Goal: Information Seeking & Learning: Learn about a topic

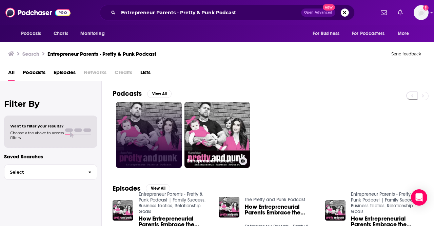
click at [144, 129] on link at bounding box center [149, 135] width 66 height 66
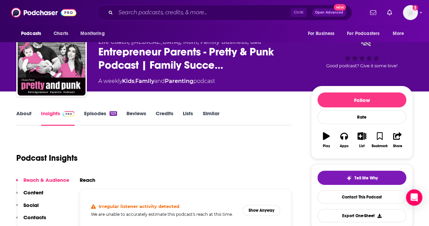
scroll to position [21, 0]
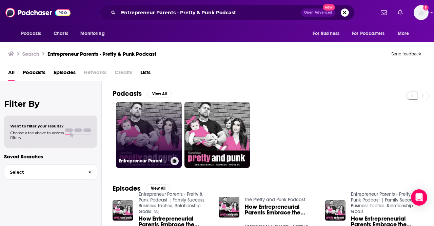
click at [131, 126] on link "Entrepreneur Parents - Pretty & Punk Podcast | Family Success, Business Tactics…" at bounding box center [149, 135] width 66 height 66
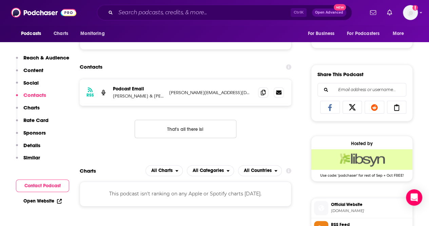
scroll to position [366, 0]
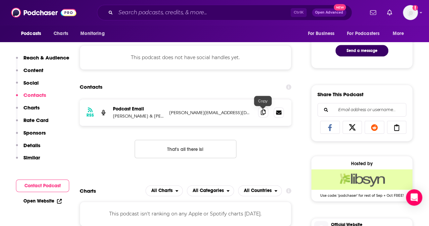
click at [264, 115] on icon at bounding box center [263, 111] width 5 height 5
click at [162, 18] on div "Ctrl K Open Advanced New" at bounding box center [224, 13] width 255 height 16
click at [151, 5] on div "Ctrl K Open Advanced New" at bounding box center [224, 13] width 255 height 16
click at [152, 12] on input "Search podcasts, credits, & more..." at bounding box center [203, 12] width 175 height 11
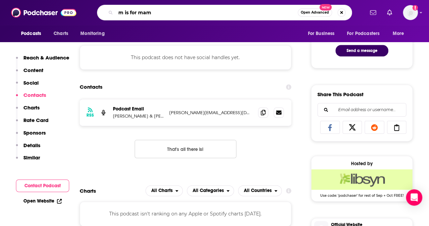
type input "m is for mama"
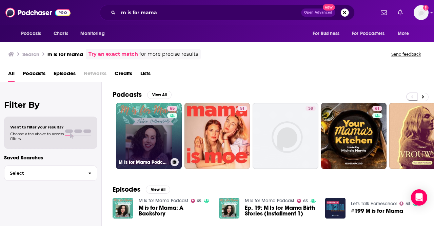
click at [164, 130] on link "65 M Is for Mama Podcast" at bounding box center [149, 136] width 66 height 66
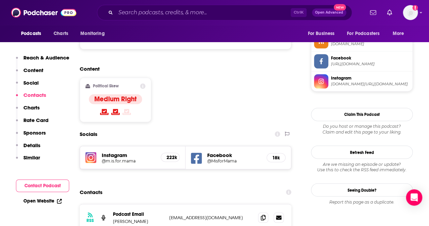
scroll to position [546, 0]
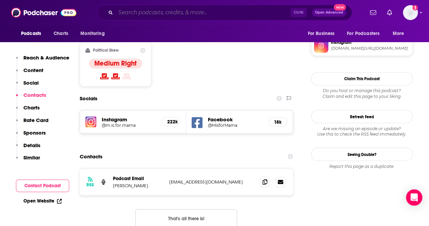
click at [202, 11] on input "Search podcasts, credits, & more..." at bounding box center [203, 12] width 175 height 11
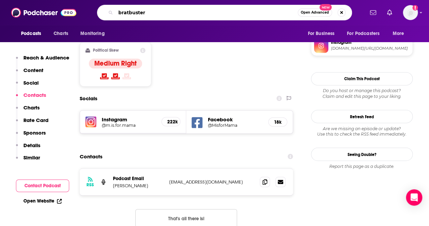
type input "bratbusters"
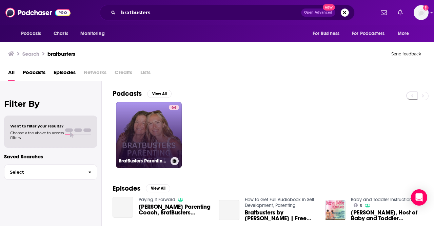
click at [147, 127] on link "64 BratBusters Parenting Podcast" at bounding box center [149, 135] width 66 height 66
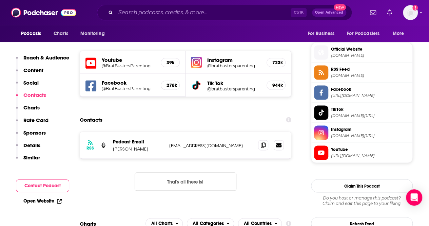
scroll to position [596, 0]
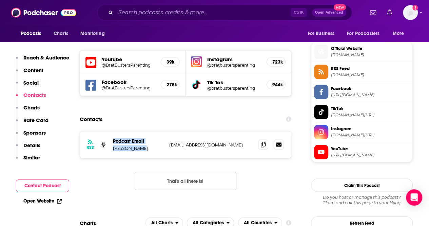
drag, startPoint x: 143, startPoint y: 112, endPoint x: 109, endPoint y: 112, distance: 33.6
click at [109, 131] on div "RSS Podcast Email Lisa Bunnage hello@bratbusters.com hello@bratbusters.com" at bounding box center [186, 144] width 212 height 26
click at [115, 145] on p "Lisa Bunnage" at bounding box center [138, 148] width 51 height 6
drag, startPoint x: 114, startPoint y: 114, endPoint x: 140, endPoint y: 115, distance: 26.8
click at [140, 145] on p "Lisa Bunnage" at bounding box center [138, 148] width 51 height 6
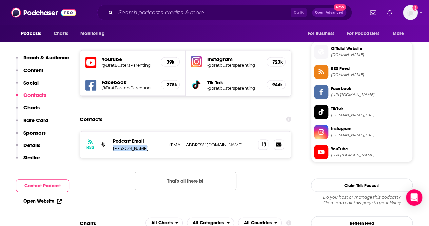
copy p "Lisa Bunnage"
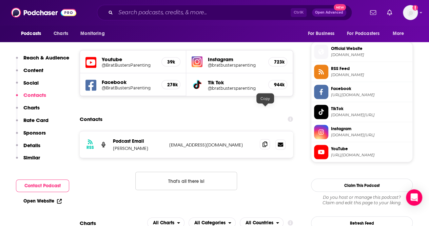
click at [265, 141] on icon at bounding box center [265, 143] width 5 height 5
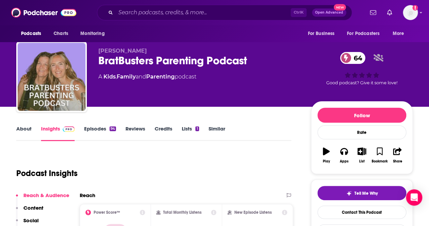
scroll to position [2, 0]
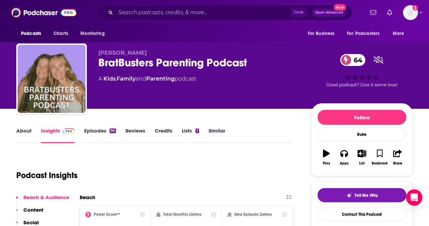
click at [217, 130] on link "Similar" at bounding box center [217, 135] width 17 height 16
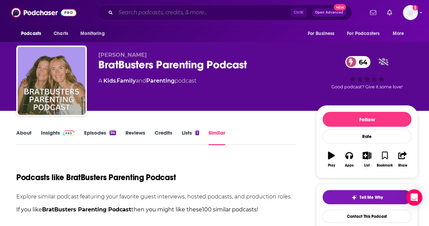
click at [184, 15] on input "Search podcasts, credits, & more..." at bounding box center [203, 12] width 175 height 11
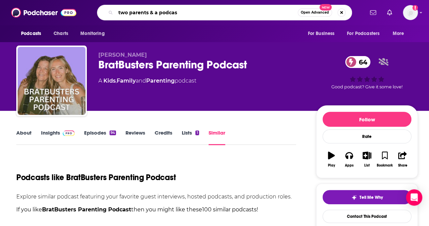
type input "two parents & a podcast"
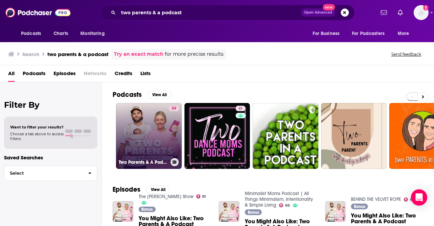
click at [145, 136] on link "59 Two Parents & A Podcast" at bounding box center [149, 136] width 66 height 66
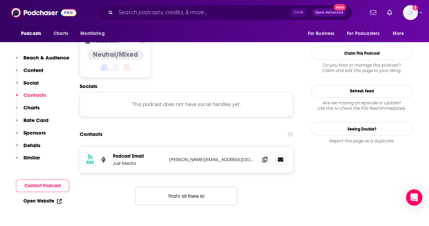
scroll to position [532, 0]
click at [267, 156] on icon at bounding box center [265, 158] width 5 height 5
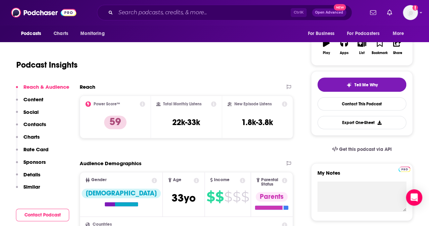
scroll to position [0, 0]
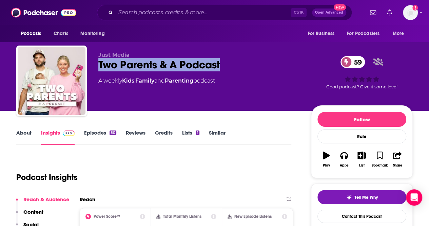
drag, startPoint x: 225, startPoint y: 60, endPoint x: 97, endPoint y: 65, distance: 128.0
click at [97, 65] on div "Just Media Two Parents & A Podcast 59 A weekly Kids , Family and Parenting podc…" at bounding box center [214, 81] width 397 height 73
copy h2 "Two Parents & A Podcast"
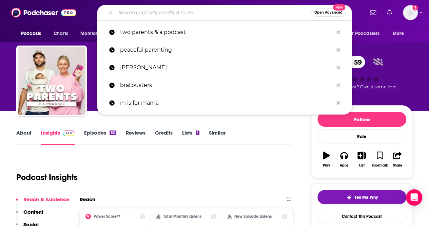
click at [190, 17] on input "Search podcasts, credits, & more..." at bounding box center [214, 12] width 196 height 11
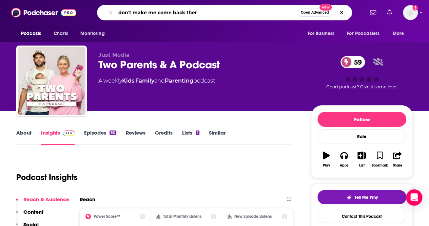
type input "don't make me come back there"
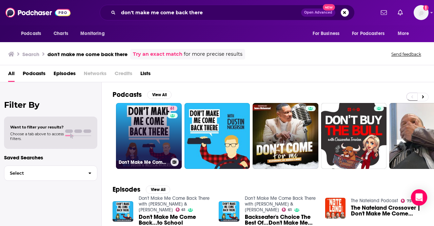
click at [154, 129] on link "61 Don't Make Me Come Back There with Dustin & Melissa Nickerson" at bounding box center [149, 136] width 66 height 66
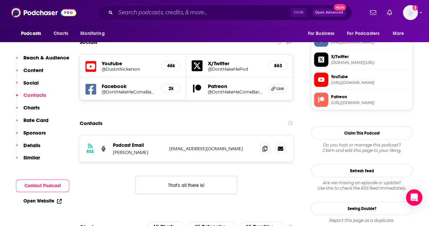
scroll to position [591, 0]
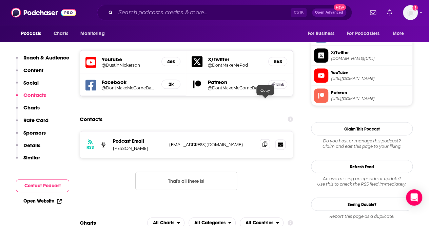
click at [265, 141] on icon at bounding box center [265, 143] width 5 height 5
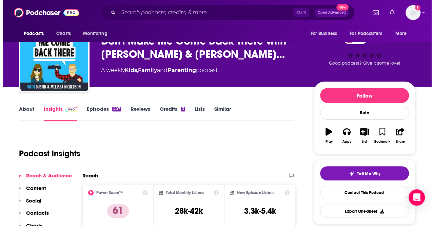
scroll to position [0, 0]
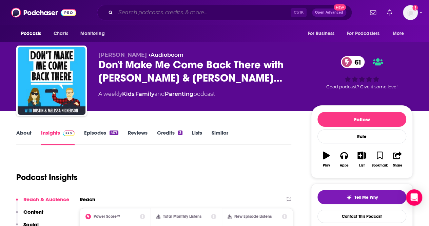
click at [189, 15] on input "Search podcasts, credits, & more..." at bounding box center [203, 12] width 175 height 11
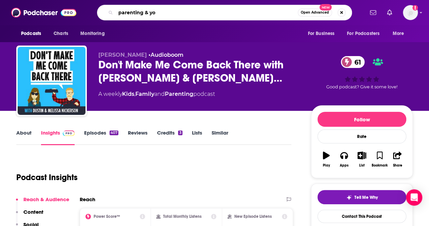
type input "parenting & you"
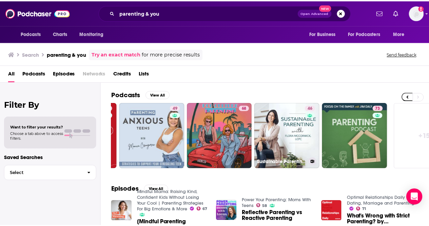
scroll to position [0, 301]
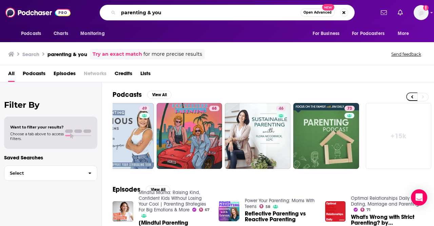
click at [192, 10] on input "parenting & you" at bounding box center [209, 12] width 182 height 11
paste input "Parenting & You With Dr. [PERSON_NAME]"
type input "Parenting & You With Dr. [PERSON_NAME]"
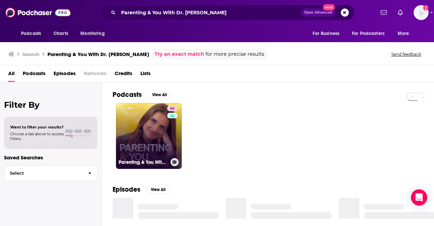
click at [136, 146] on link "66 Parenting & You With Dr. Shefali" at bounding box center [149, 136] width 66 height 66
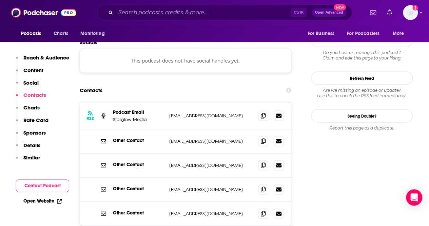
scroll to position [591, 0]
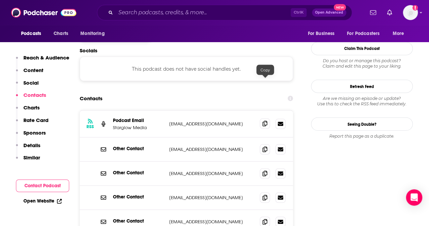
click at [265, 120] on icon at bounding box center [265, 122] width 5 height 5
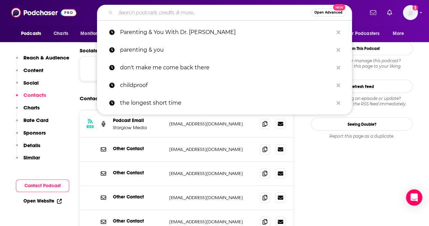
click at [174, 16] on input "Search podcasts, credits, & more..." at bounding box center [214, 12] width 196 height 11
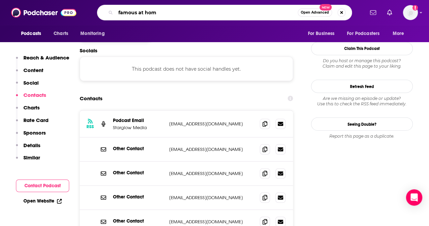
type input "famous at home"
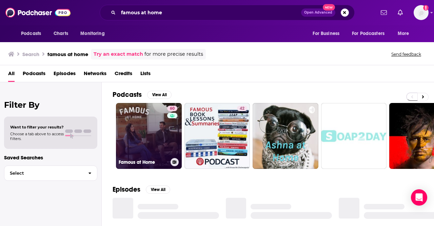
click at [147, 129] on link "60 Famous at Home" at bounding box center [149, 136] width 66 height 66
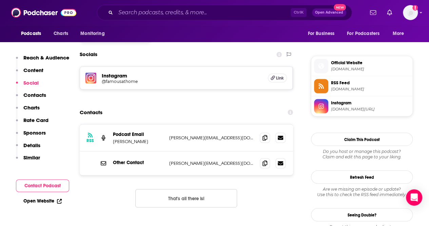
scroll to position [585, 0]
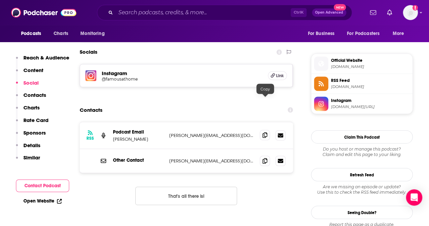
click at [266, 132] on icon at bounding box center [265, 134] width 5 height 5
click at [192, 11] on input "Search podcasts, credits, & more..." at bounding box center [203, 12] width 175 height 11
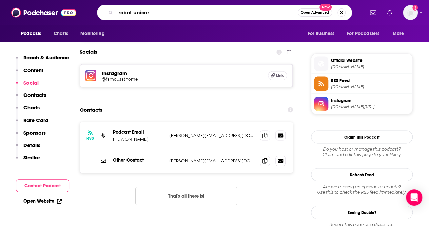
type input "robot unicorn"
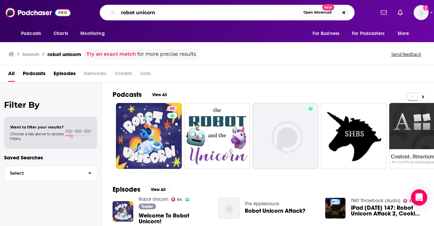
click at [149, 10] on input "robot unicorn" at bounding box center [209, 12] width 182 height 11
type input "r"
type input "the leadership dance"
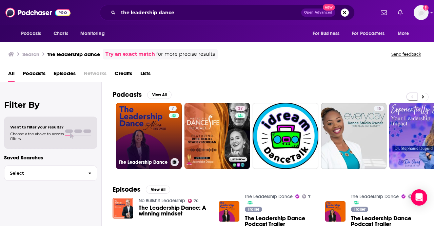
click at [140, 130] on link "7 The Leadership Dance" at bounding box center [149, 136] width 66 height 66
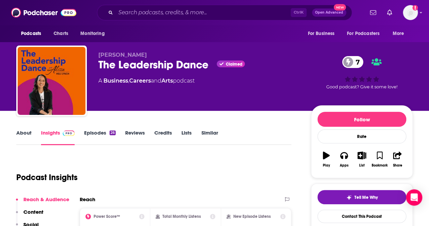
scroll to position [73, 0]
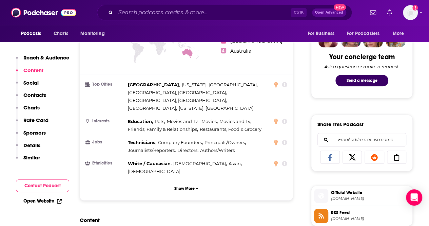
scroll to position [317, 0]
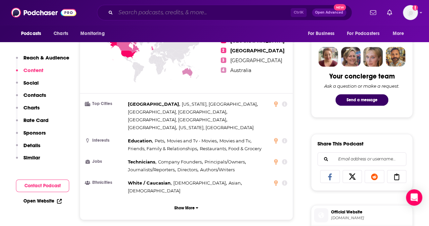
click at [164, 13] on input "Search podcasts, credits, & more..." at bounding box center [203, 12] width 175 height 11
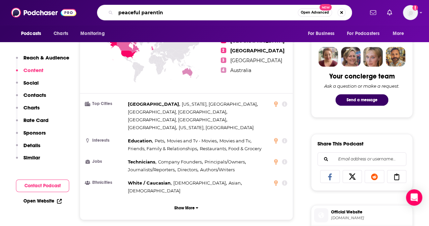
type input "peaceful parenting"
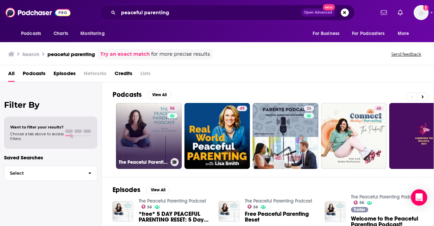
click at [153, 116] on link "56 The Peaceful Parenting Podcast" at bounding box center [149, 136] width 66 height 66
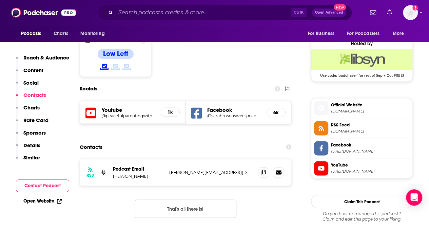
scroll to position [540, 0]
drag, startPoint x: 153, startPoint y: 148, endPoint x: 112, endPoint y: 149, distance: 40.7
click at [112, 158] on div "RSS Podcast Email Sarah Rosensweet sarah@sarahrosensweet.com sarah@sarahrosensw…" at bounding box center [186, 171] width 213 height 26
copy p "Sarah Rosensweet"
click at [264, 169] on icon at bounding box center [265, 171] width 5 height 5
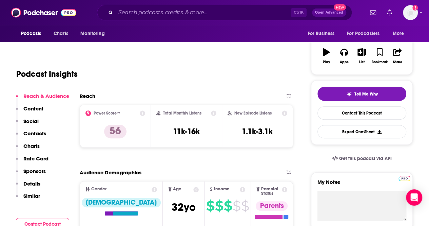
scroll to position [0, 0]
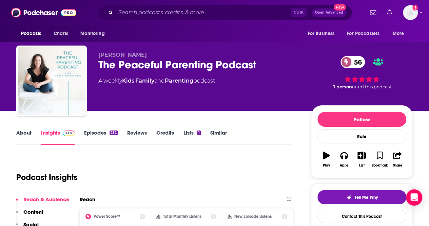
click at [191, 4] on div "Podcasts Charts Monitoring Ctrl K Open Advanced New For Business For Podcasters…" at bounding box center [214, 12] width 429 height 25
click at [193, 10] on input "Search podcasts, credits, & more..." at bounding box center [203, 12] width 175 height 11
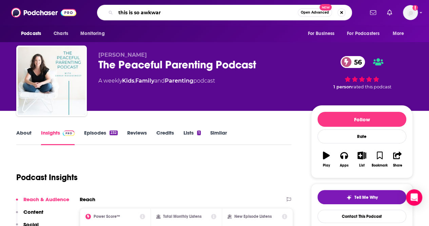
type input "this is so awkward"
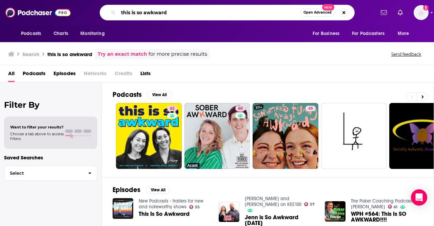
click at [204, 9] on input "this is so awkward" at bounding box center [209, 12] width 182 height 11
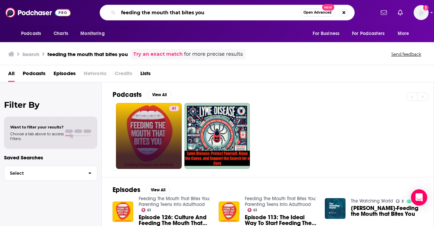
click at [174, 12] on input "feeding the mouth that bites you" at bounding box center [209, 12] width 182 height 11
click at [215, 9] on input "feeding the mouth that bites you" at bounding box center [209, 12] width 182 height 11
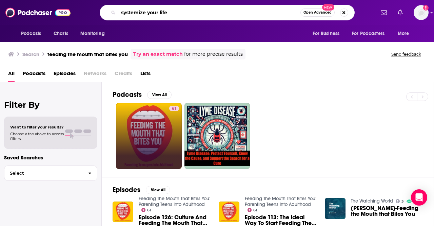
type input "systemize your life"
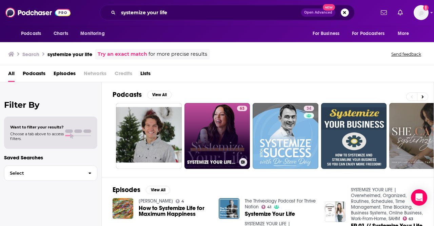
click at [215, 128] on link "63 SYSTEMIZE YOUR LIFE | Overwhelmed, Organized, Routines, Schedules, Time Mana…" at bounding box center [218, 136] width 66 height 66
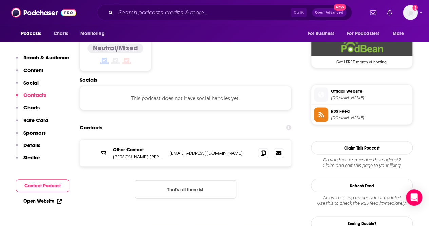
scroll to position [554, 0]
click at [261, 149] on icon at bounding box center [263, 151] width 5 height 5
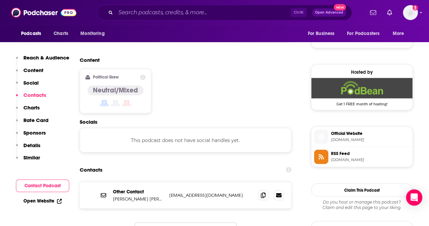
scroll to position [510, 0]
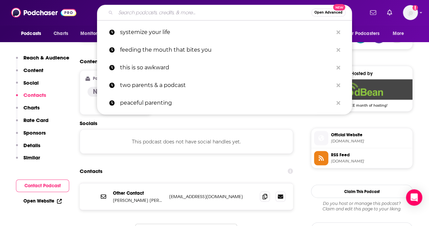
click at [176, 13] on input "Search podcasts, credits, & more..." at bounding box center [214, 12] width 196 height 11
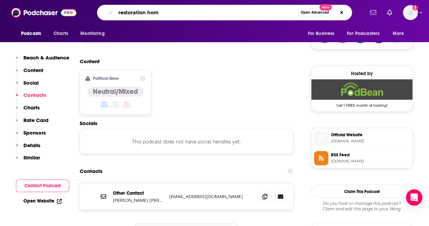
type input "restoration home"
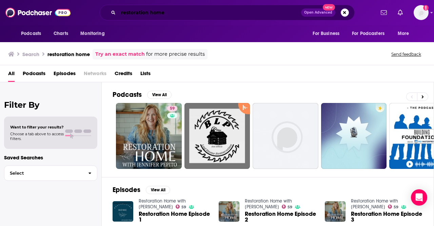
click at [183, 13] on input "restoration home" at bounding box center [209, 12] width 183 height 11
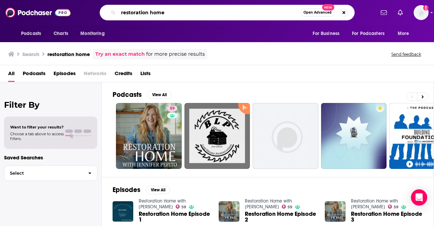
click at [183, 13] on input "restoration home" at bounding box center [209, 12] width 182 height 11
type input "childproof"
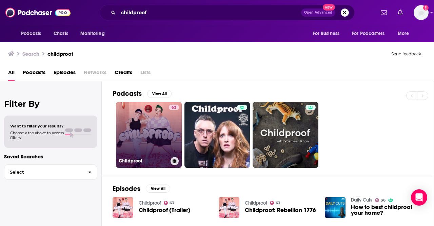
drag, startPoint x: 135, startPoint y: 126, endPoint x: 159, endPoint y: 130, distance: 24.0
click at [159, 130] on link "63 Childproof" at bounding box center [149, 135] width 66 height 66
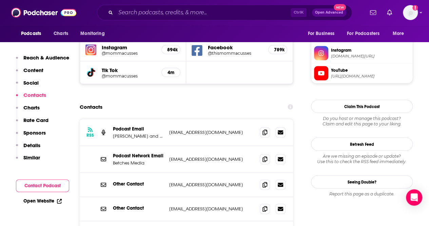
scroll to position [634, 0]
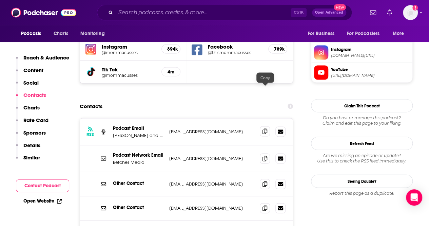
click at [266, 128] on icon at bounding box center [265, 130] width 5 height 5
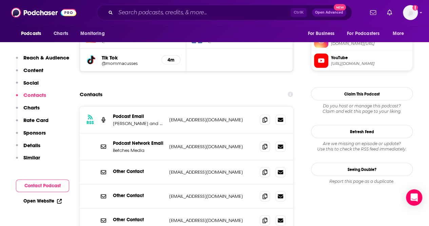
scroll to position [645, 0]
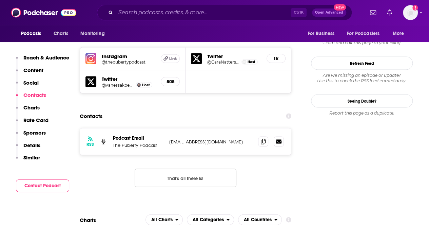
scroll to position [594, 0]
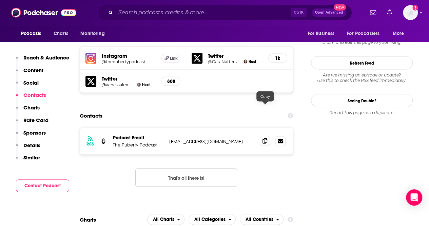
click at [262, 135] on span at bounding box center [265, 140] width 10 height 10
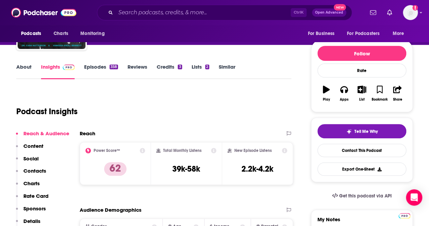
scroll to position [0, 0]
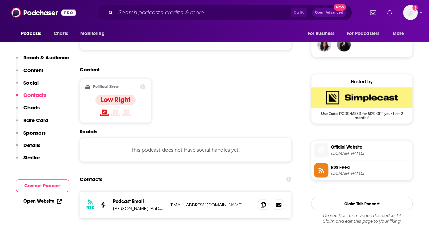
scroll to position [536, 0]
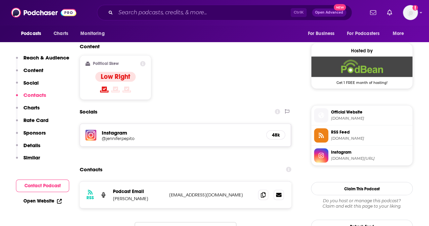
scroll to position [567, 0]
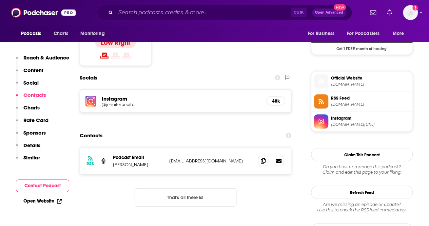
drag, startPoint x: 144, startPoint y: 123, endPoint x: 110, endPoint y: 122, distance: 34.3
click at [110, 147] on div "RSS Podcast Email [PERSON_NAME] [EMAIL_ADDRESS][DOMAIN_NAME] [EMAIL_ADDRESS][DO…" at bounding box center [186, 160] width 212 height 26
click at [121, 161] on p "[PERSON_NAME]" at bounding box center [138, 164] width 51 height 6
drag, startPoint x: 148, startPoint y: 122, endPoint x: 113, endPoint y: 122, distance: 34.6
click at [113, 161] on p "Jennifer Pepito" at bounding box center [138, 164] width 51 height 6
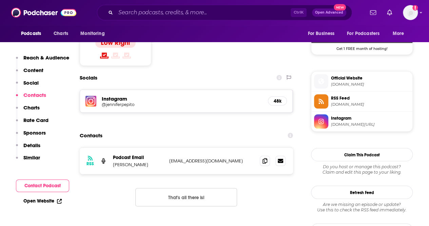
copy p "Jennifer Pepito"
click at [267, 157] on icon at bounding box center [265, 159] width 5 height 5
click at [240, 14] on input "Search podcasts, credits, & more..." at bounding box center [203, 12] width 175 height 11
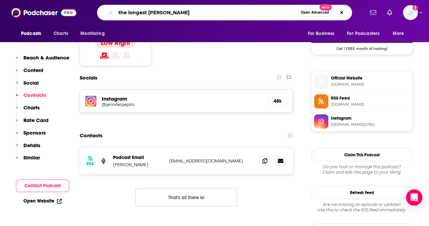
type input "the longest short time"
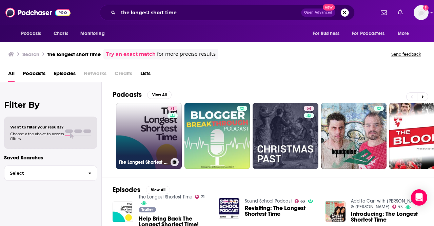
click at [158, 122] on link "71 The Longest Shortest Time" at bounding box center [149, 136] width 66 height 66
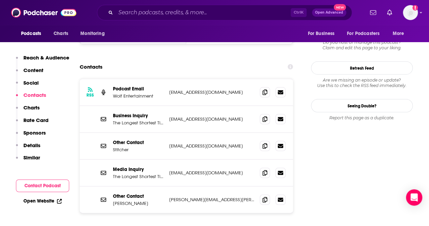
scroll to position [620, 0]
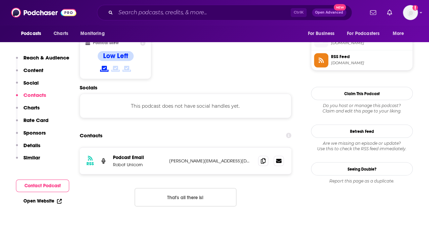
scroll to position [554, 0]
click at [264, 157] on icon at bounding box center [265, 159] width 5 height 5
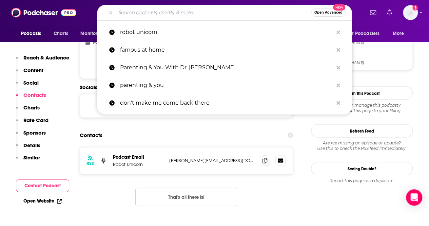
click at [211, 16] on input "Search podcasts, credits, & more..." at bounding box center [214, 12] width 196 height 11
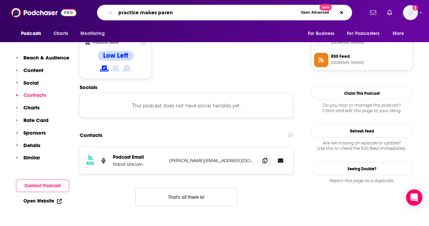
type input "practice makes parent"
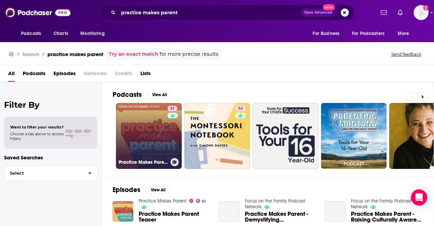
click at [145, 125] on link "61 Practice Makes Parent" at bounding box center [149, 136] width 66 height 66
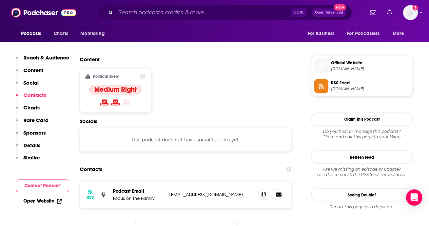
scroll to position [521, 0]
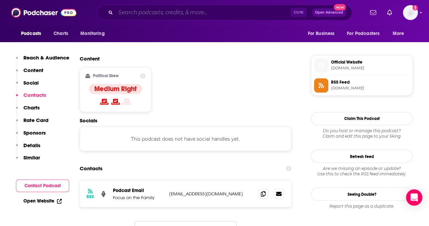
click at [200, 13] on input "Search podcasts, credits, & more..." at bounding box center [203, 12] width 175 height 11
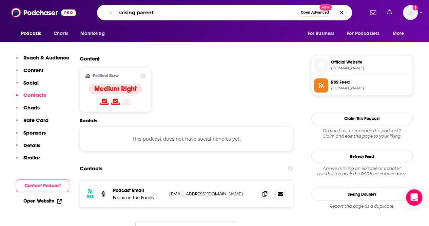
type input "raising parents"
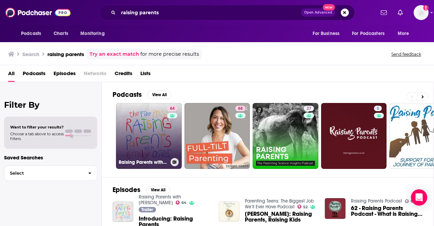
click at [143, 135] on link "64 Raising Parents with [PERSON_NAME]" at bounding box center [149, 136] width 66 height 66
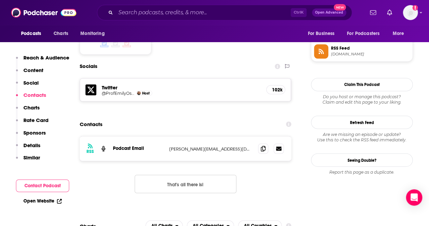
scroll to position [554, 0]
click at [209, 12] on input "Search podcasts, credits, & more..." at bounding box center [203, 12] width 175 height 11
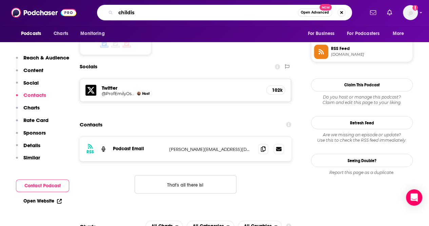
type input "childish"
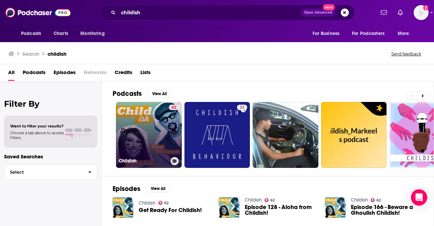
click at [155, 118] on link "62 Childish" at bounding box center [149, 135] width 66 height 66
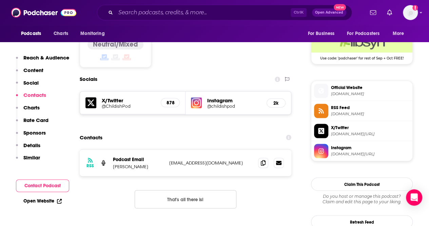
scroll to position [558, 0]
click at [268, 157] on span at bounding box center [265, 162] width 10 height 10
click at [187, 11] on input "Search podcasts, credits, & more..." at bounding box center [203, 12] width 175 height 11
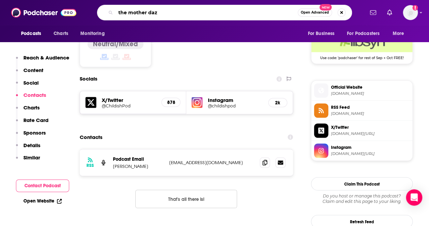
type input "the mother daze"
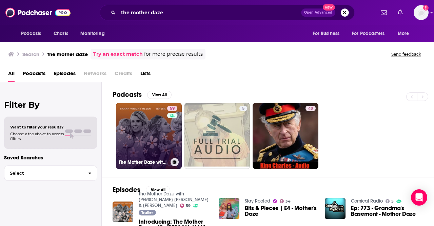
click at [152, 130] on link "59 The Mother Daze with [PERSON_NAME] [PERSON_NAME] & [PERSON_NAME]" at bounding box center [149, 136] width 66 height 66
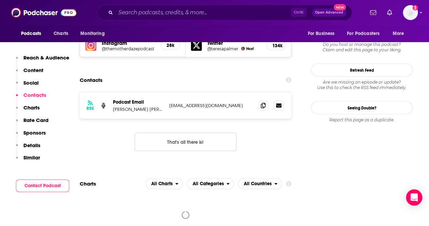
scroll to position [604, 0]
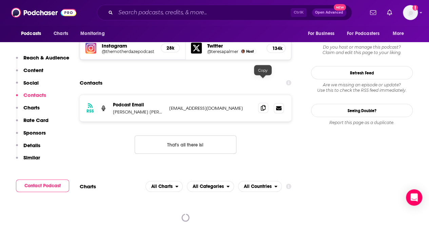
click at [261, 105] on icon at bounding box center [263, 107] width 5 height 5
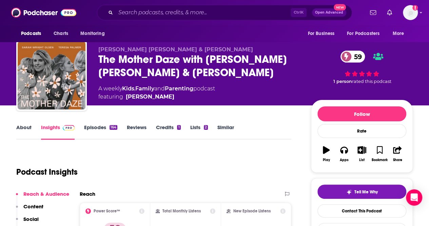
scroll to position [0, 0]
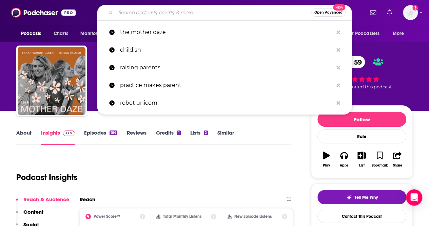
click at [195, 13] on input "Search podcasts, credits, & more..." at bounding box center [214, 12] width 196 height 11
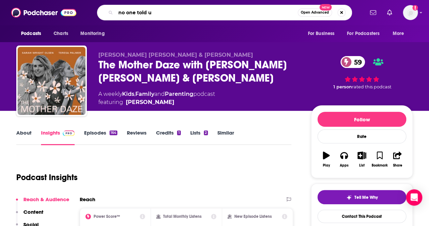
type input "no one told us"
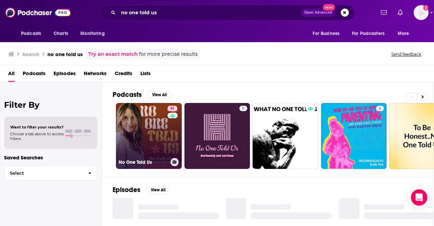
click at [142, 121] on link "61 No One Told Us" at bounding box center [149, 136] width 66 height 66
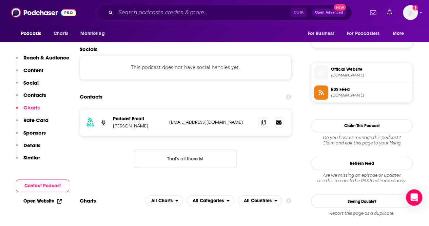
scroll to position [459, 0]
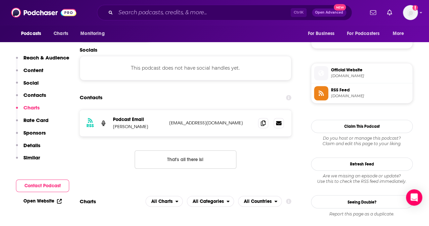
drag, startPoint x: 161, startPoint y: 127, endPoint x: 112, endPoint y: 128, distance: 49.2
click at [112, 128] on div "RSS Podcast Email Rachael Shepard-Ohta [EMAIL_ADDRESS][DOMAIN_NAME] [EMAIL_ADDR…" at bounding box center [186, 123] width 212 height 26
copy p "[PERSON_NAME]"
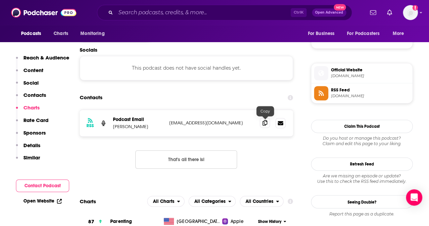
click at [265, 126] on span at bounding box center [265, 122] width 10 height 10
click at [210, 12] on input "Search podcasts, credits, & more..." at bounding box center [203, 12] width 175 height 11
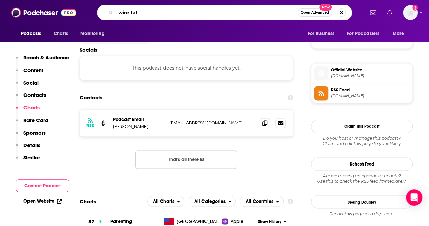
type input "wire talk"
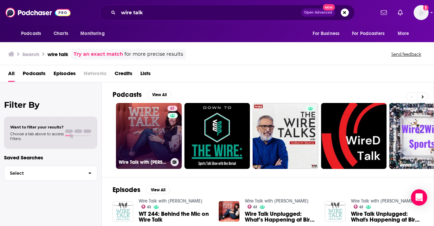
click at [153, 115] on link "61 Wire Talk with [PERSON_NAME]" at bounding box center [149, 136] width 66 height 66
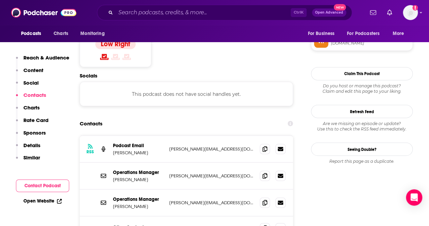
scroll to position [569, 0]
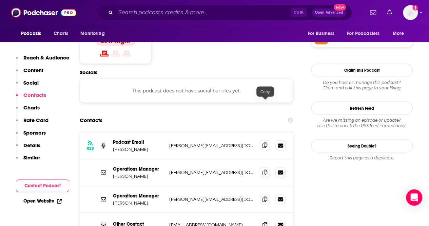
click at [262, 140] on span at bounding box center [265, 145] width 10 height 10
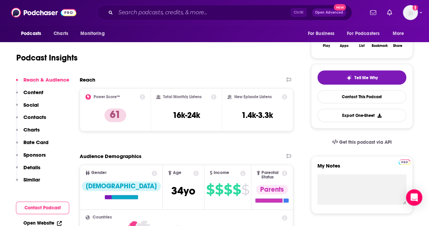
scroll to position [123, 0]
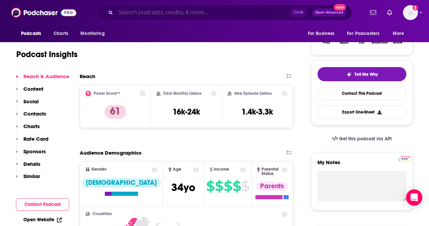
click at [154, 15] on input "Search podcasts, credits, & more..." at bounding box center [203, 12] width 175 height 11
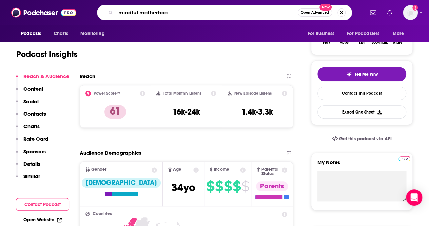
type input "mindful motherhood"
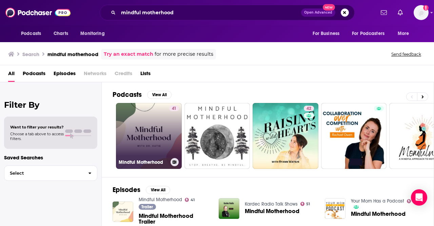
click at [146, 124] on link "41 Mindful Motherhood" at bounding box center [149, 136] width 66 height 66
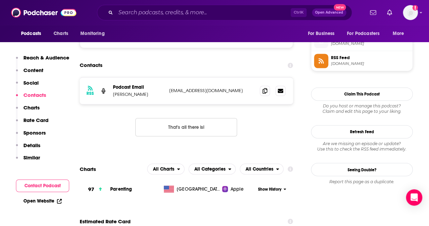
scroll to position [490, 0]
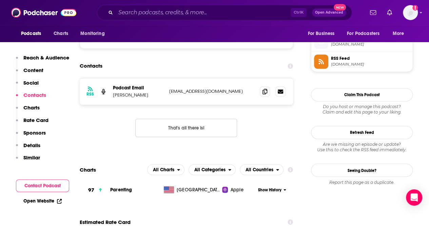
drag, startPoint x: 149, startPoint y: 94, endPoint x: 109, endPoint y: 95, distance: 39.4
click at [109, 95] on div "RSS Podcast Email [PERSON_NAME] [EMAIL_ADDRESS][DOMAIN_NAME] [EMAIL_ADDRESS][DO…" at bounding box center [186, 91] width 213 height 26
click at [145, 95] on p "[PERSON_NAME]" at bounding box center [138, 95] width 51 height 6
drag, startPoint x: 149, startPoint y: 95, endPoint x: 119, endPoint y: 95, distance: 29.2
click at [119, 95] on p "[PERSON_NAME]" at bounding box center [138, 95] width 51 height 6
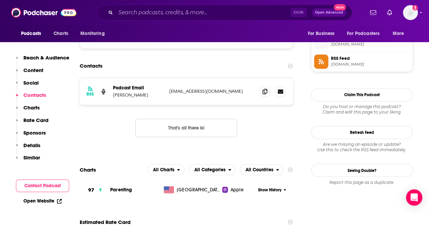
copy p "[PERSON_NAME]"
click at [263, 92] on icon at bounding box center [265, 90] width 5 height 5
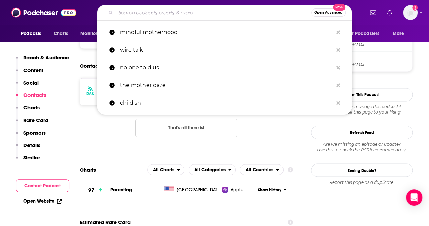
click at [196, 10] on input "Search podcasts, credits, & more..." at bounding box center [214, 12] width 196 height 11
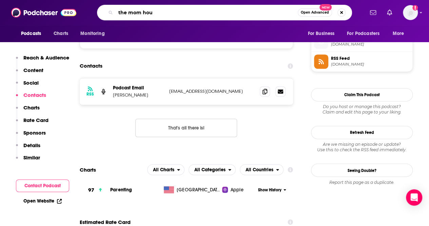
type input "the mom hour"
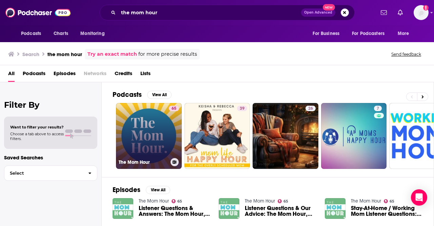
click at [149, 127] on link "65 The Mom Hour" at bounding box center [149, 136] width 66 height 66
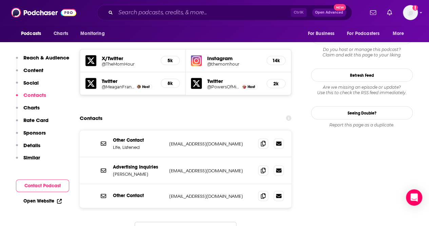
scroll to position [643, 0]
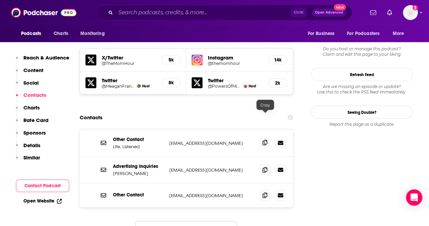
click at [266, 139] on icon at bounding box center [265, 141] width 5 height 5
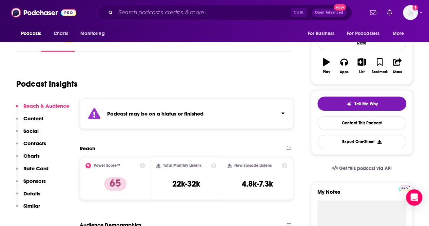
scroll to position [0, 0]
